Goal: Find specific page/section: Find specific page/section

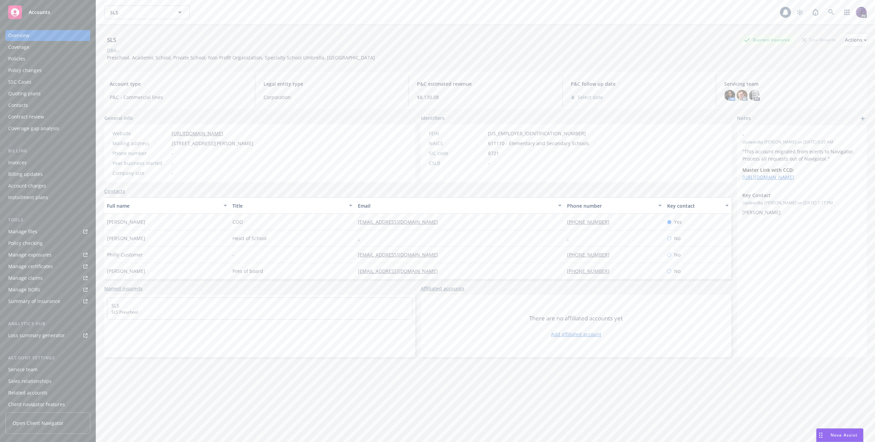
click at [60, 59] on div "Policies" at bounding box center [47, 58] width 79 height 11
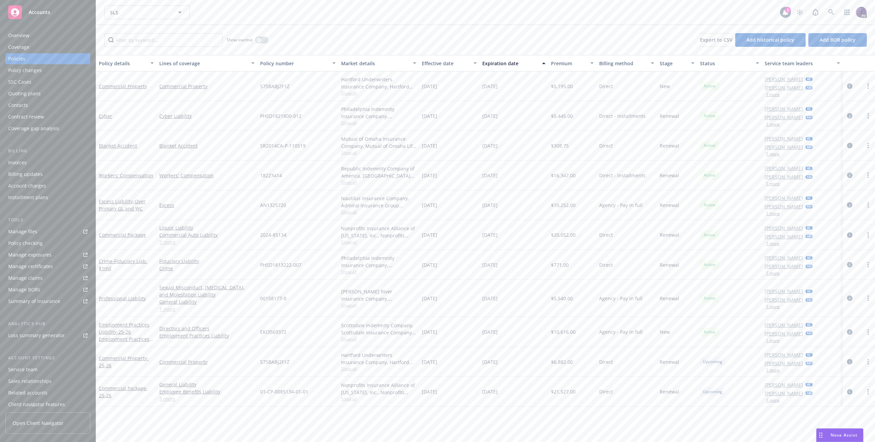
click at [171, 311] on link "1 more" at bounding box center [206, 308] width 95 height 7
drag, startPoint x: 292, startPoint y: 304, endPoint x: 261, endPoint y: 304, distance: 31.4
click at [261, 304] on div "00158177-0" at bounding box center [297, 302] width 81 height 44
copy span "00158177-0"
click at [331, 11] on div "SLS SLS" at bounding box center [441, 12] width 675 height 14
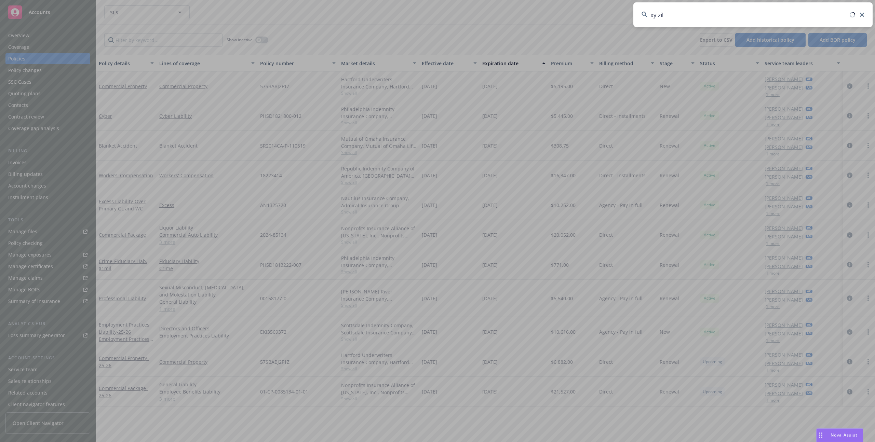
type input "xy zili"
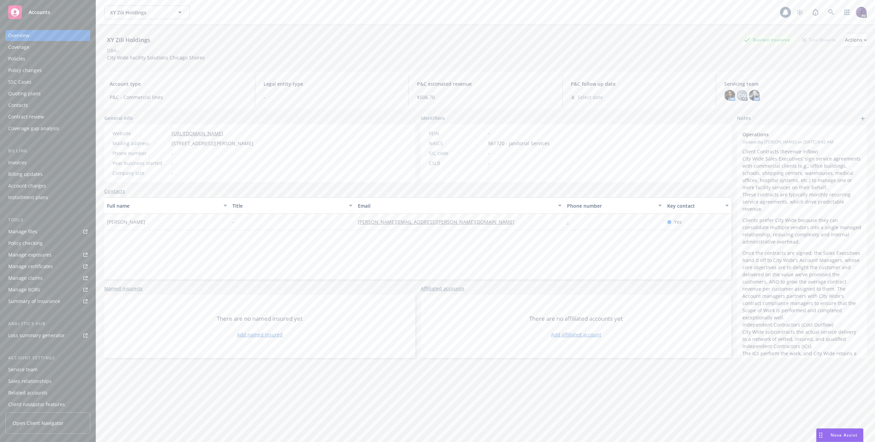
click at [50, 91] on div "Quoting plans" at bounding box center [47, 93] width 79 height 11
click at [35, 94] on div "Quoting plans" at bounding box center [24, 93] width 32 height 11
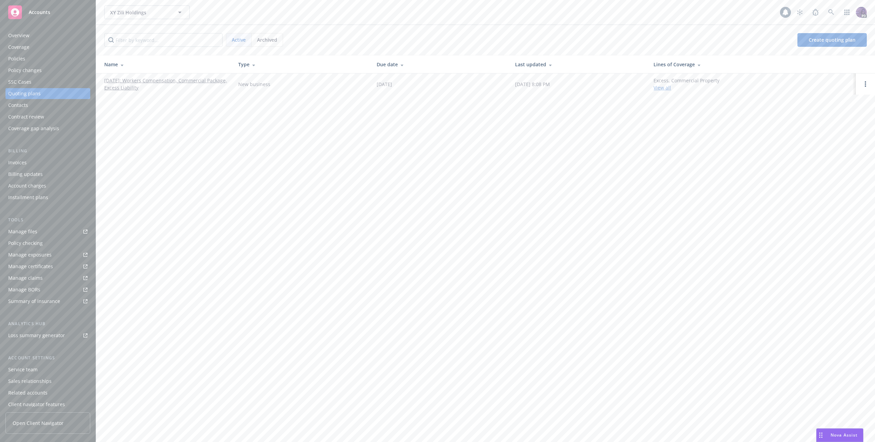
click at [161, 84] on link "[DATE]: Workers Compensation, Commercial Package, Excess Liability" at bounding box center [165, 84] width 123 height 14
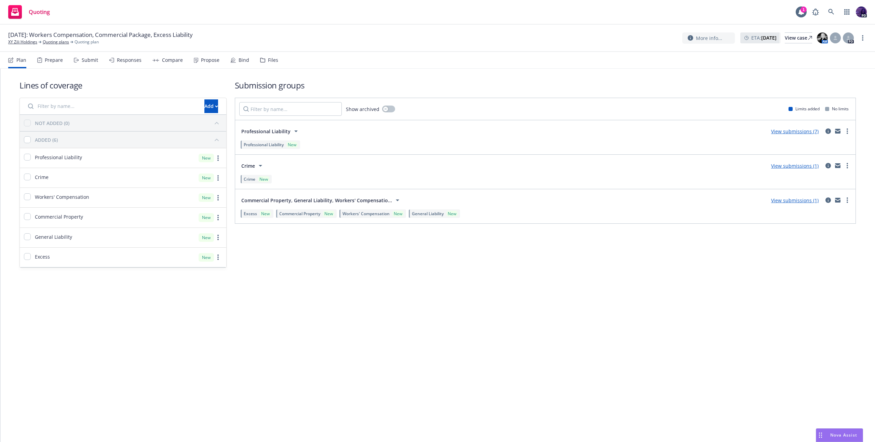
click at [127, 62] on div "Responses" at bounding box center [129, 59] width 25 height 5
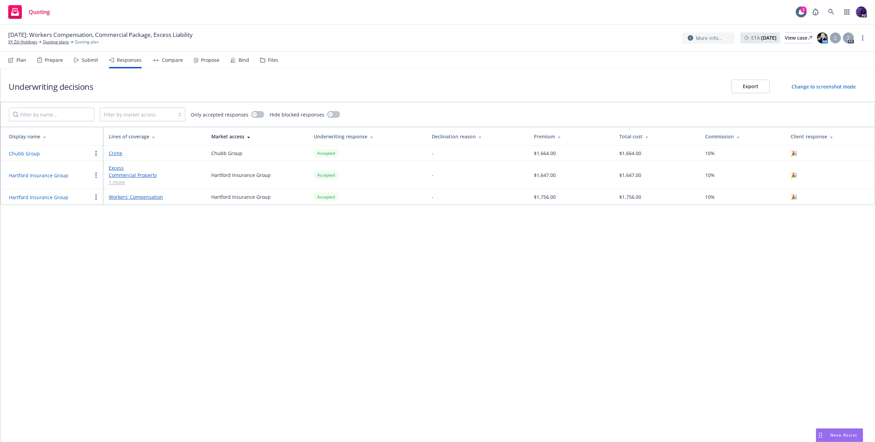
drag, startPoint x: 311, startPoint y: 3, endPoint x: 309, endPoint y: 9, distance: 6.1
click at [310, 7] on div "Quoting 1 PD" at bounding box center [437, 12] width 875 height 25
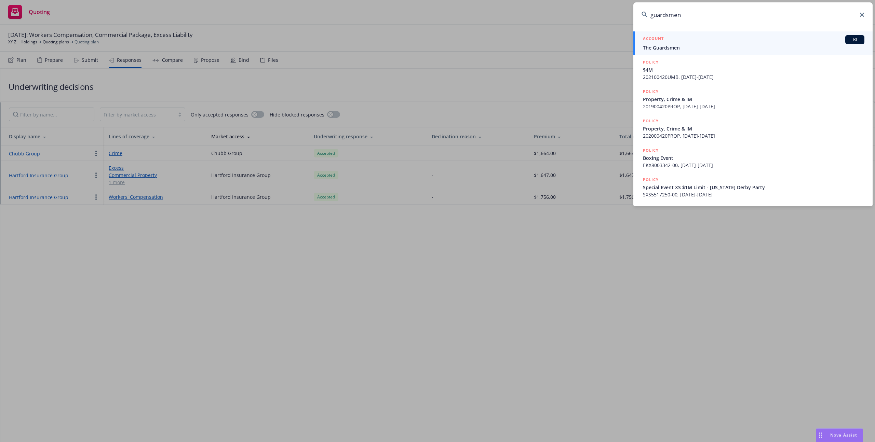
type input "guardsmen"
click at [686, 46] on span "The Guardsmen" at bounding box center [753, 47] width 221 height 7
